Goal: Task Accomplishment & Management: Use online tool/utility

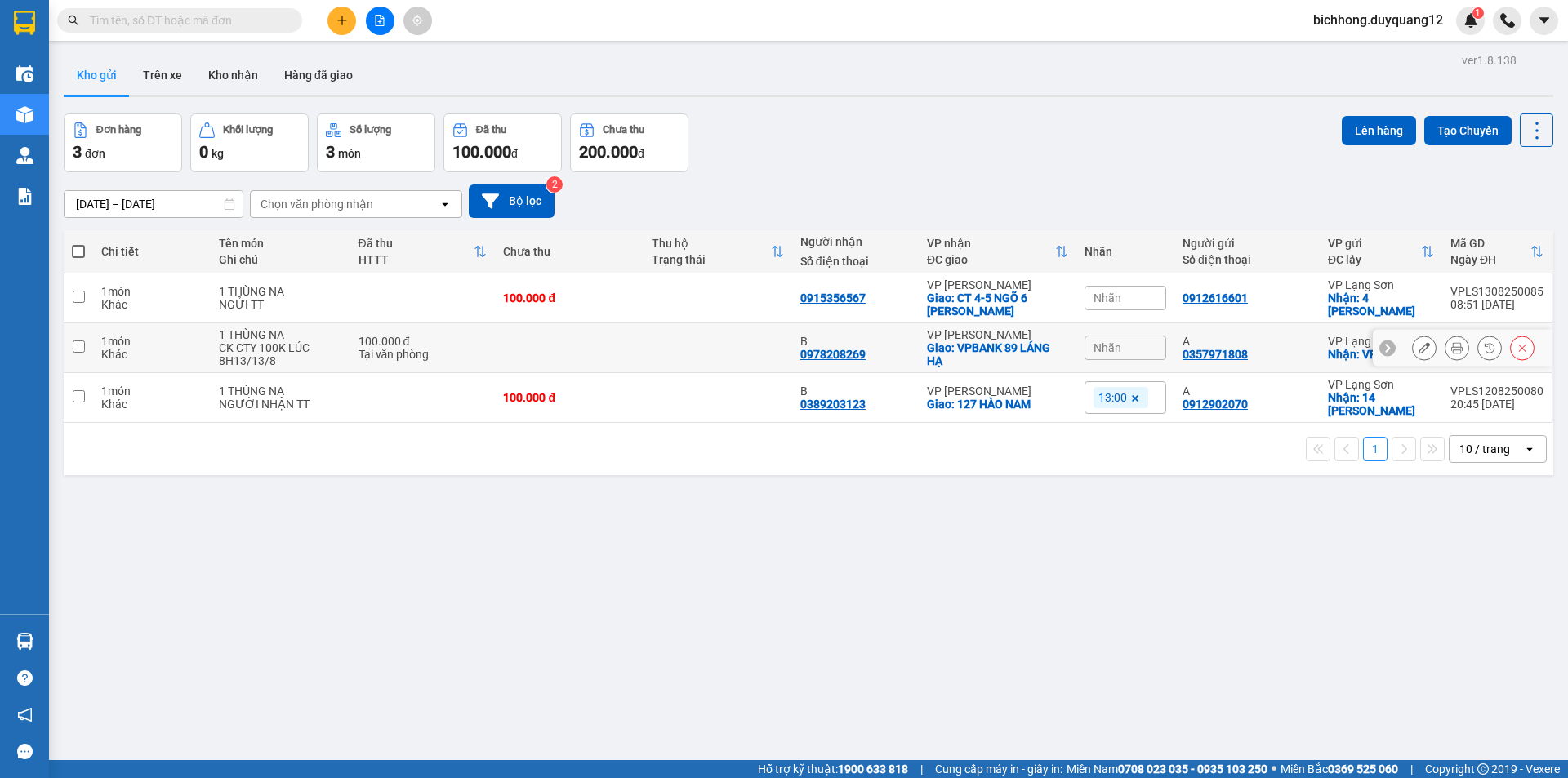
click at [81, 351] on input "checkbox" at bounding box center [79, 346] width 12 height 12
checkbox input "true"
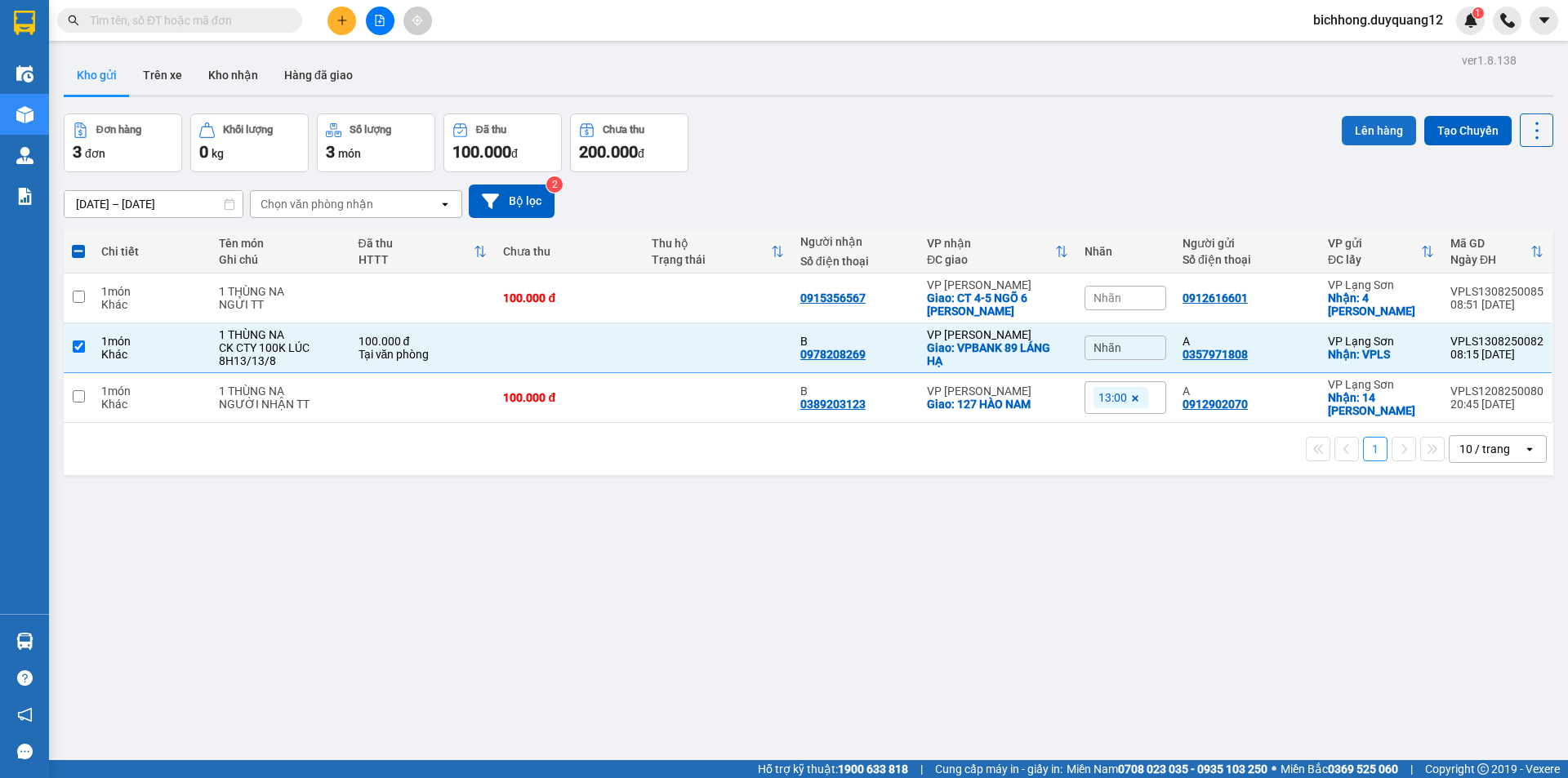
click at [1356, 125] on button "Lên hàng" at bounding box center [1379, 131] width 75 height 29
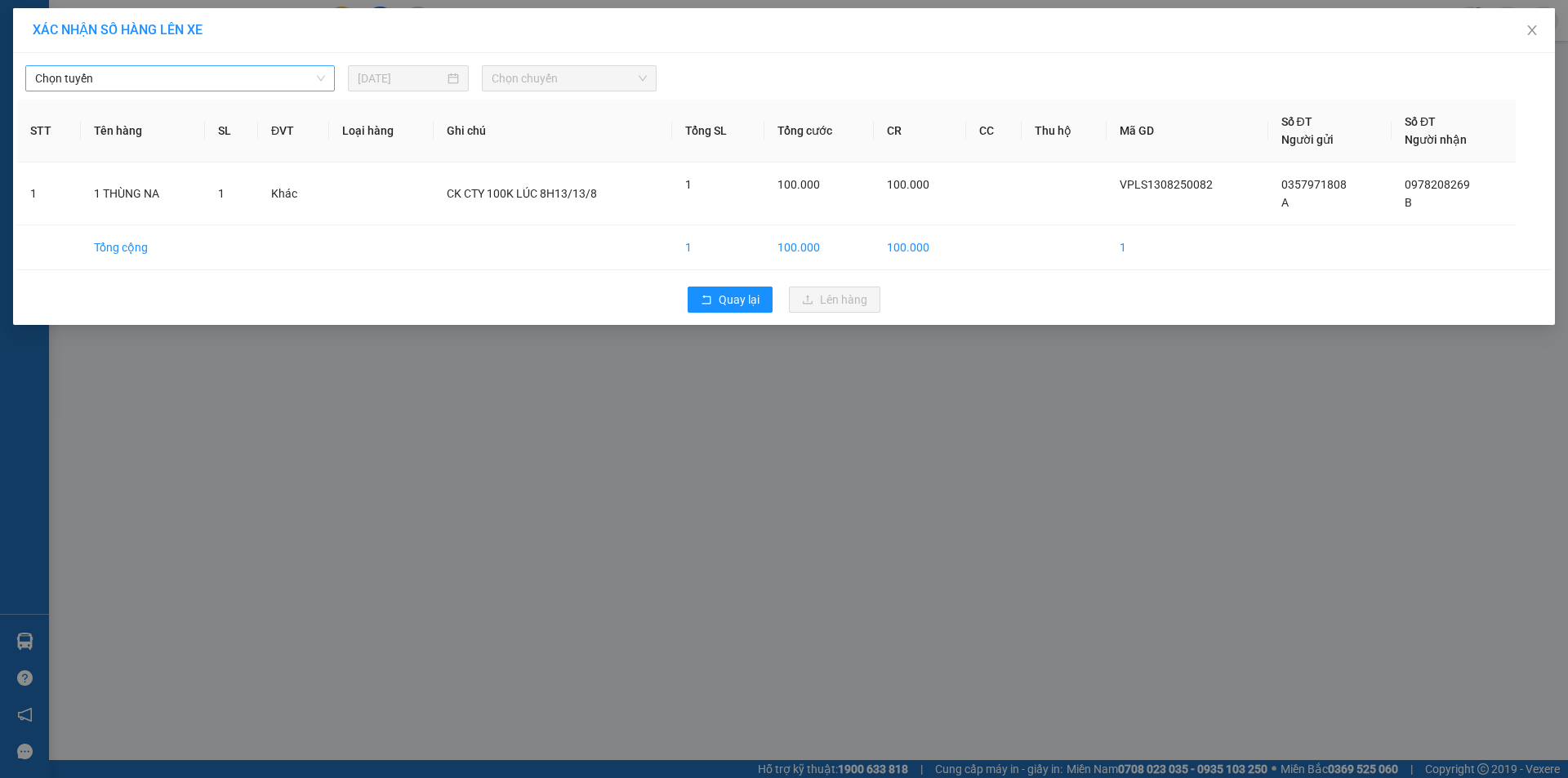
click at [211, 76] on span "Chọn tuyến" at bounding box center [180, 79] width 290 height 25
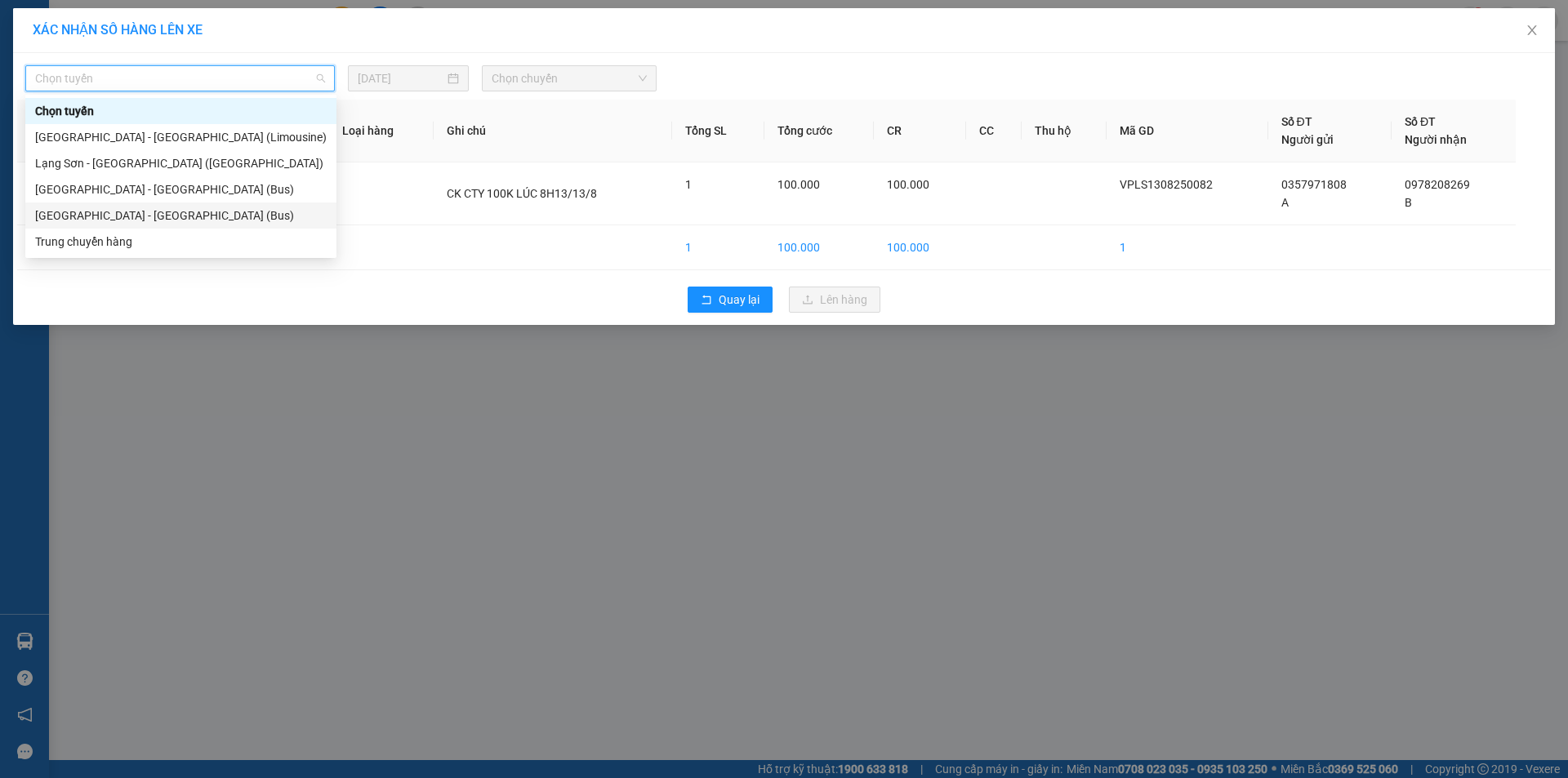
click at [117, 219] on div "[GEOGRAPHIC_DATA] - [GEOGRAPHIC_DATA] (Bus)" at bounding box center [181, 215] width 292 height 18
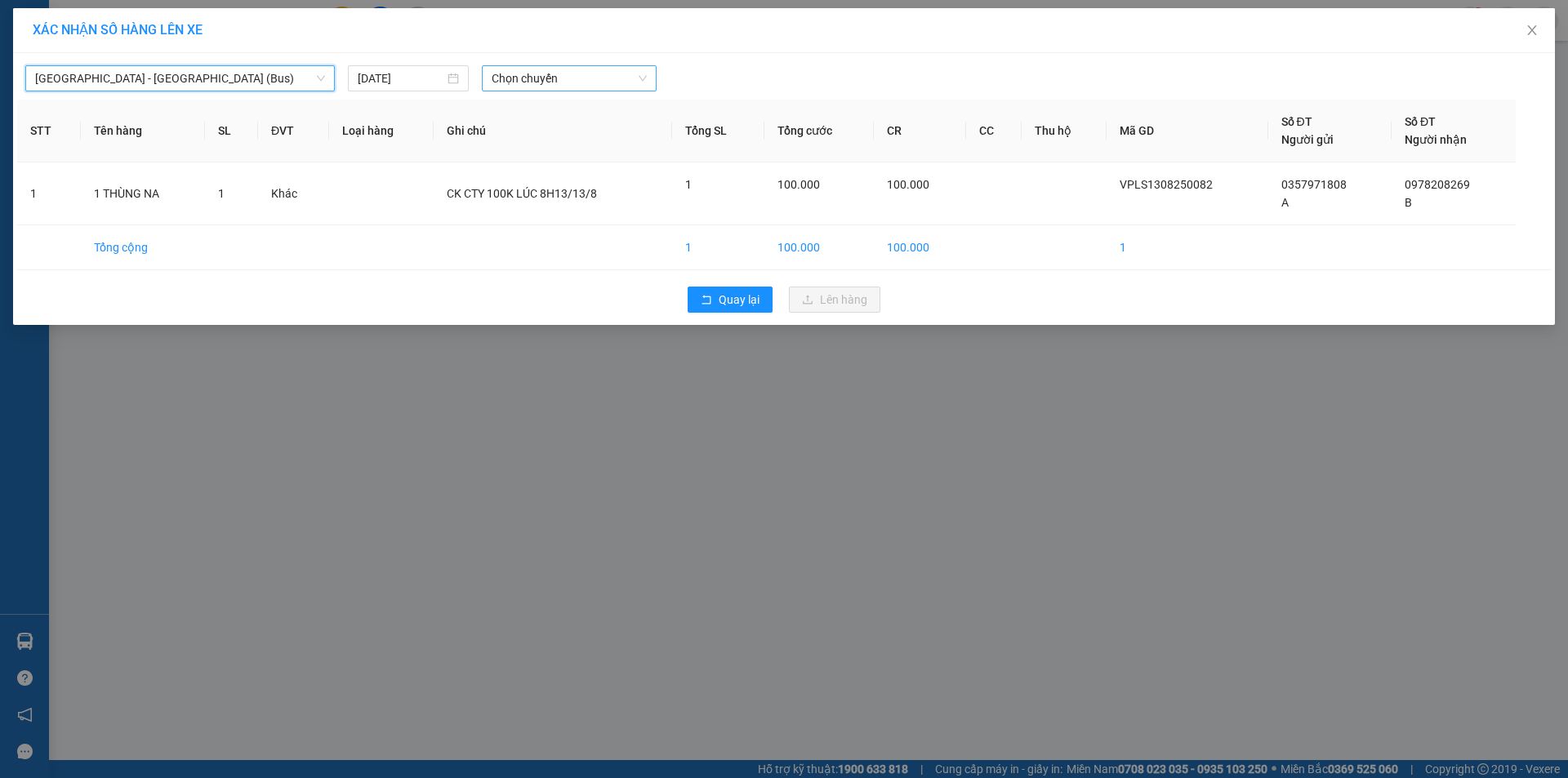
click at [539, 84] on span "Chọn chuyến" at bounding box center [569, 79] width 155 height 25
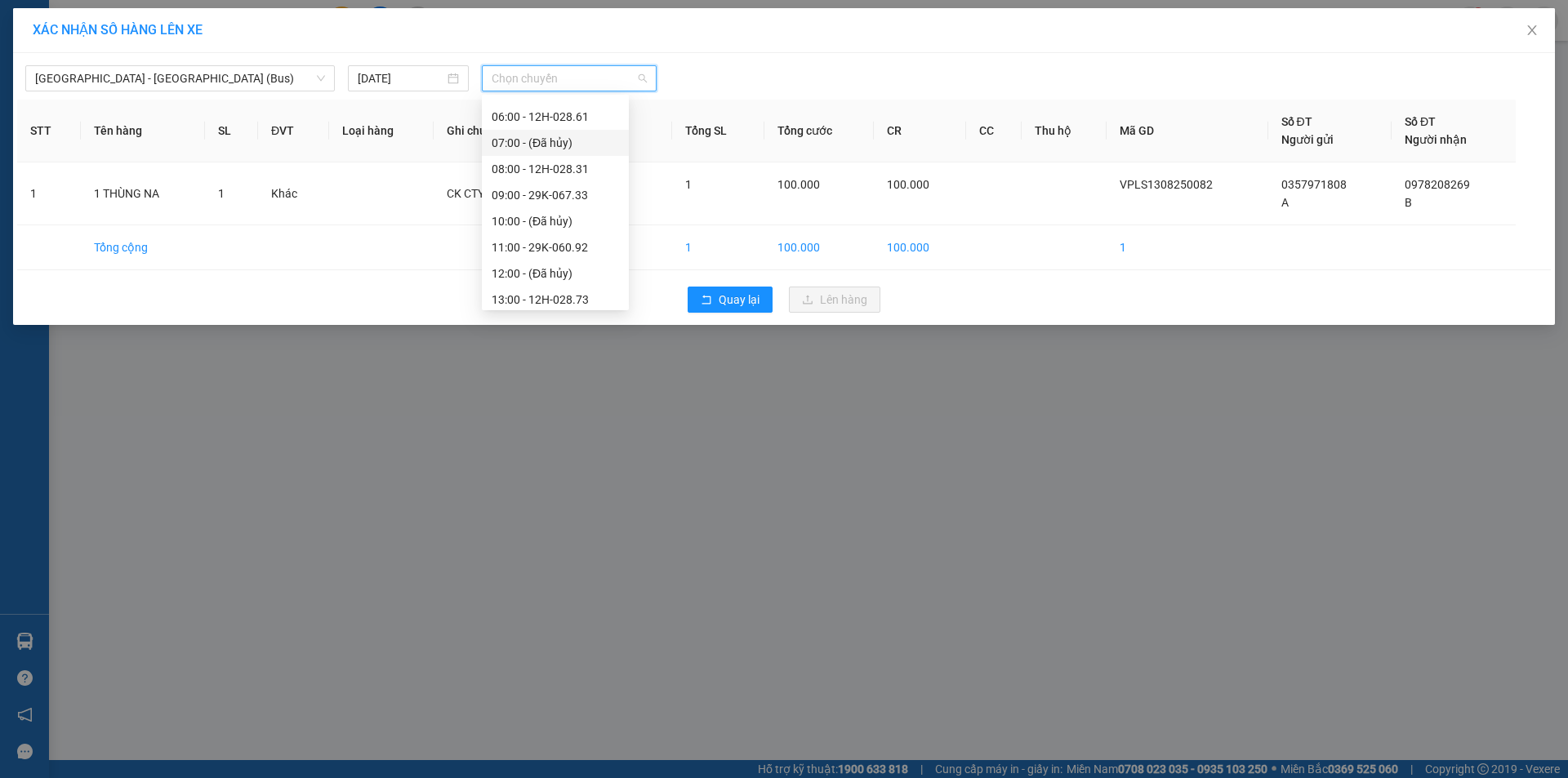
scroll to position [65, 0]
click at [581, 203] on div "09:00 - 29K-067.33" at bounding box center [555, 203] width 128 height 18
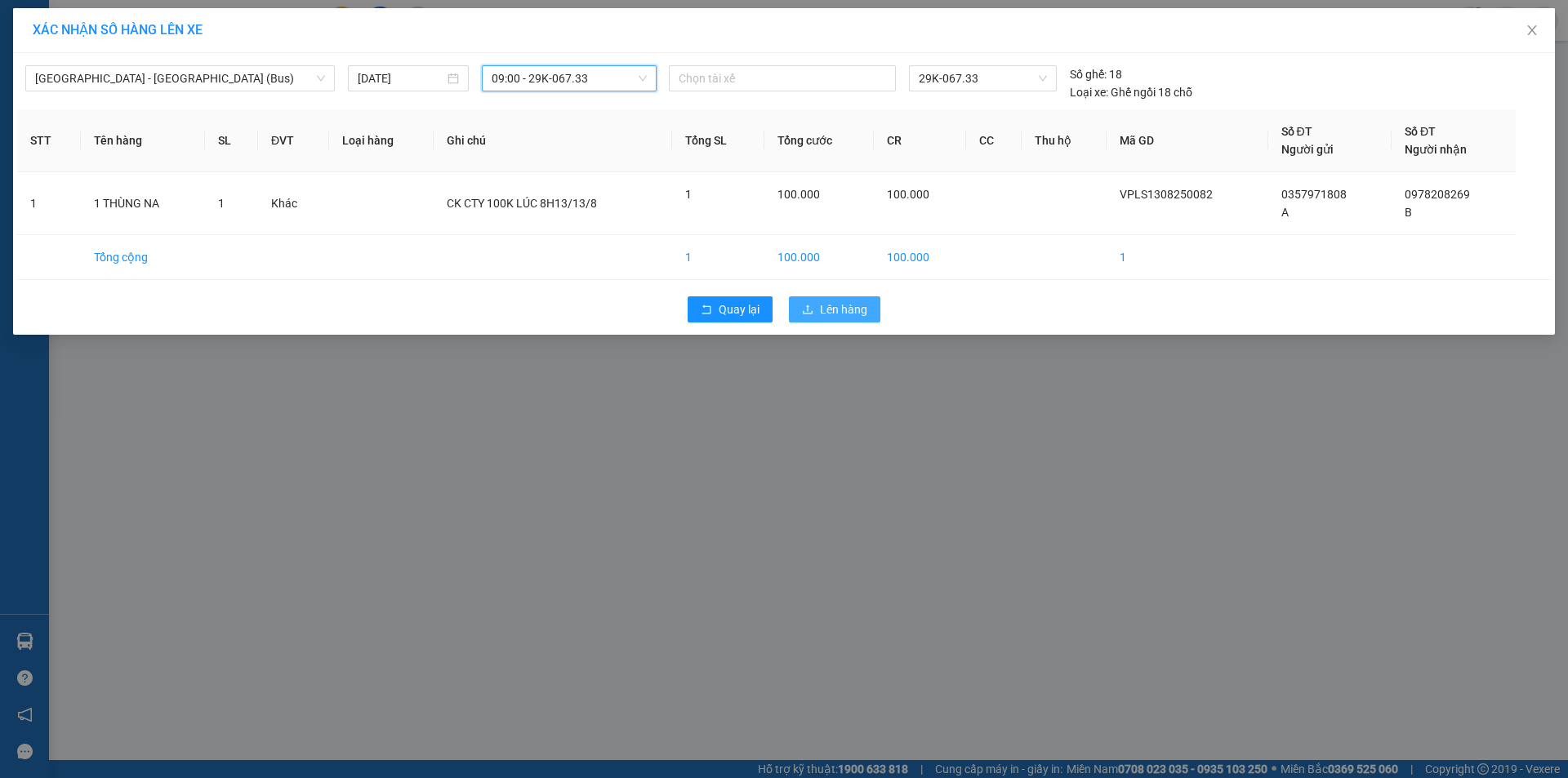
click at [827, 310] on span "Lên hàng" at bounding box center [844, 310] width 48 height 18
